Goal: Task Accomplishment & Management: Complete application form

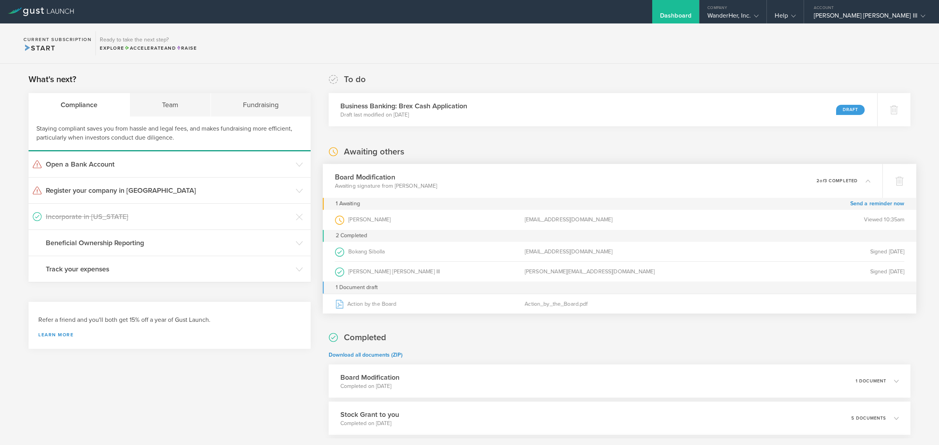
click at [669, 231] on div "2 Completed" at bounding box center [619, 236] width 593 height 12
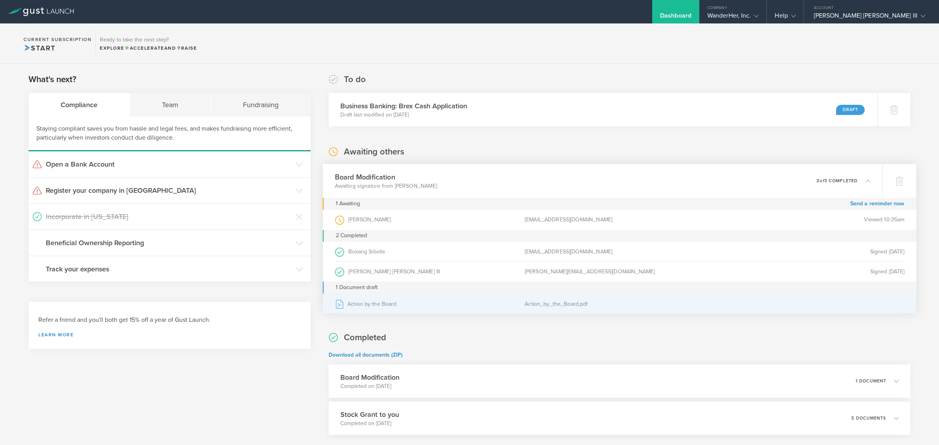
click at [455, 306] on div "Action by the Board" at bounding box center [429, 304] width 190 height 20
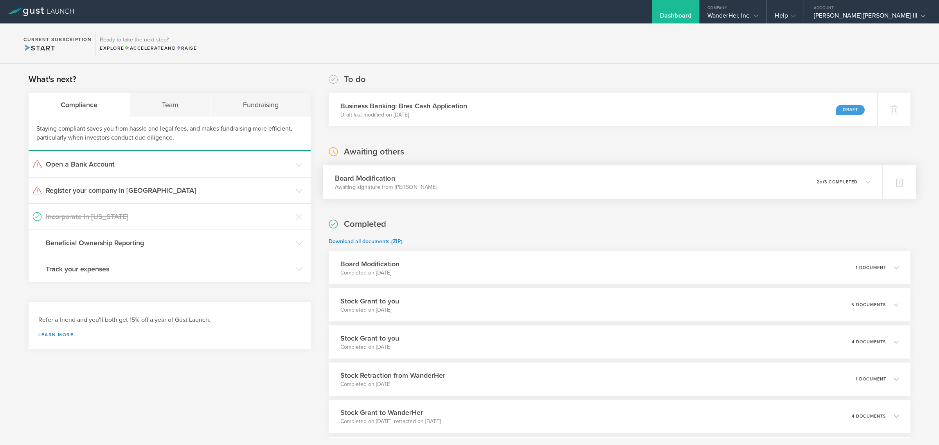
click at [413, 177] on h3 "Board Modification" at bounding box center [385, 178] width 102 height 11
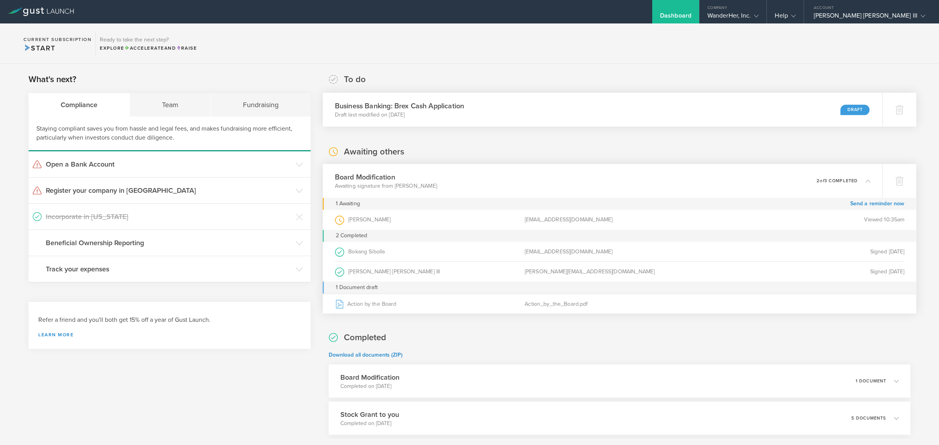
click at [413, 112] on p "Draft last modified on Sep 5, 2025" at bounding box center [398, 115] width 129 height 8
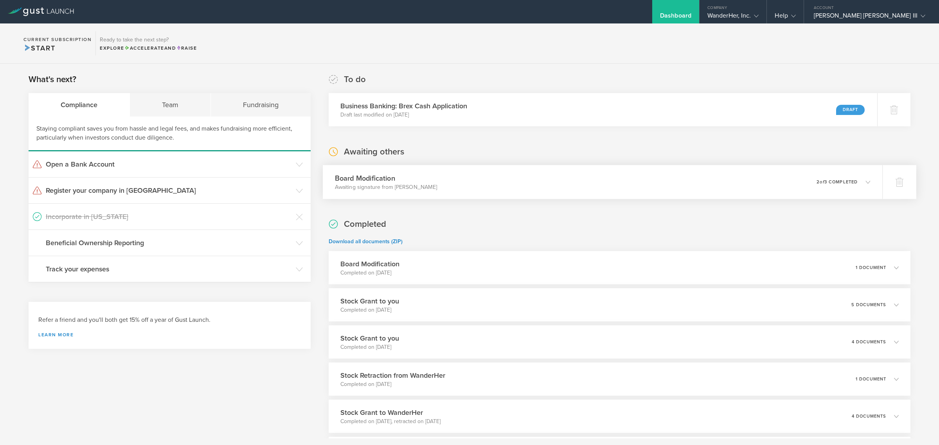
click at [857, 184] on icon at bounding box center [863, 181] width 13 height 7
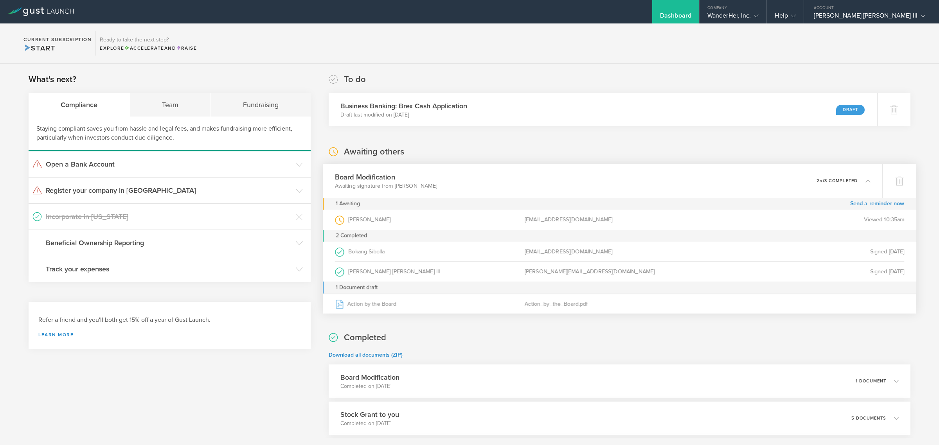
click at [775, 219] on div "Viewed 10:35am" at bounding box center [809, 220] width 190 height 20
click at [464, 219] on div "Sergio Ruiz Moral (as Board Member )" at bounding box center [429, 220] width 190 height 20
click at [460, 222] on div "Sergio Ruiz Moral (as Board Member )" at bounding box center [429, 220] width 190 height 20
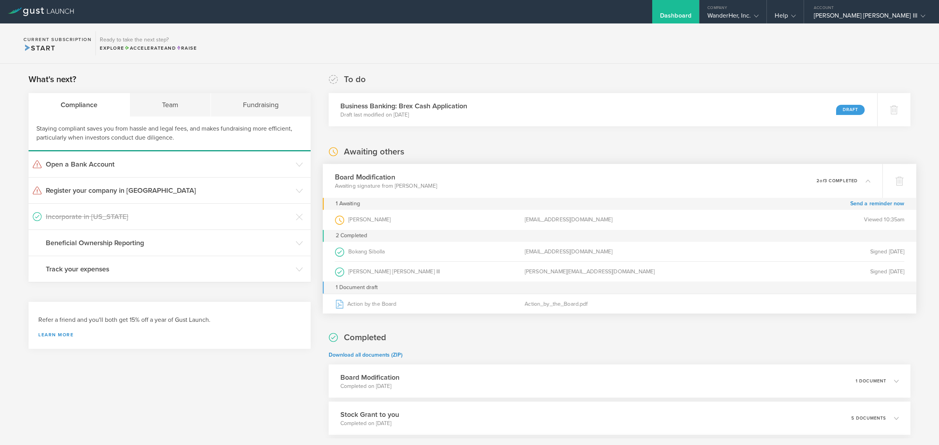
click at [460, 222] on div "Sergio Ruiz Moral (as Board Member )" at bounding box center [429, 220] width 190 height 20
click at [875, 202] on link "Send a reminder now" at bounding box center [877, 204] width 54 height 12
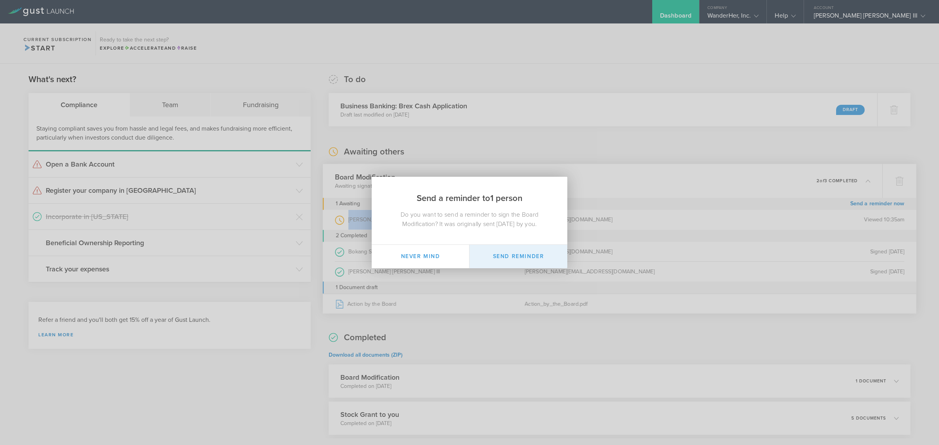
click at [537, 259] on button "Send Reminder" at bounding box center [518, 256] width 98 height 23
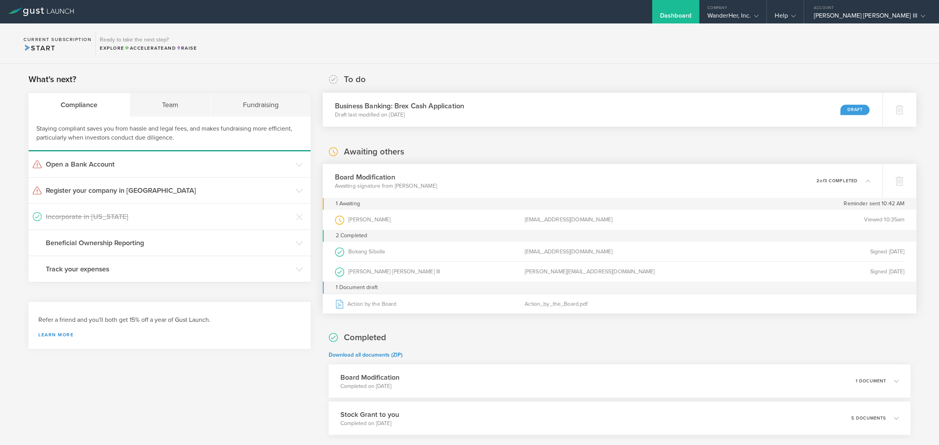
click at [550, 116] on div "Business Banking: Brex Cash Application Draft last modified on Sep 5, 2025 Draft" at bounding box center [602, 110] width 559 height 34
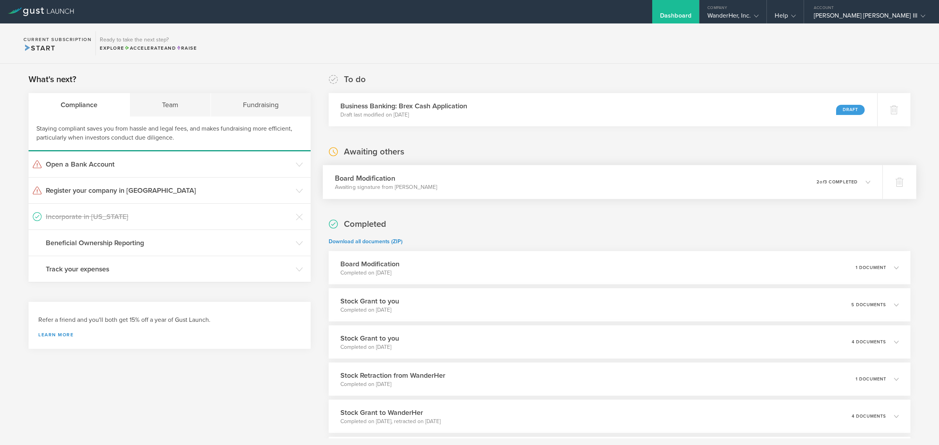
click at [470, 186] on div "Board Modification Awaiting signature from Sergio Ruiz Moral 0 undeliverable 2 …" at bounding box center [602, 182] width 559 height 34
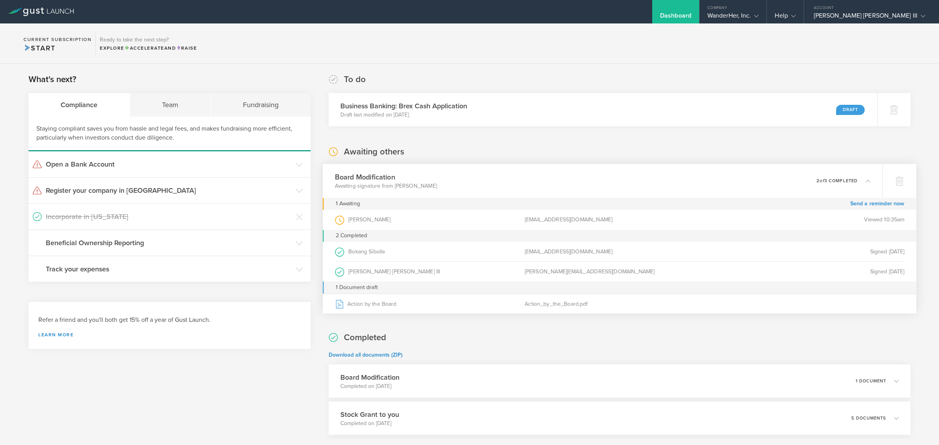
click at [489, 218] on div "Sergio Ruiz Moral (as Board Member )" at bounding box center [429, 220] width 190 height 20
